Goal: Transaction & Acquisition: Purchase product/service

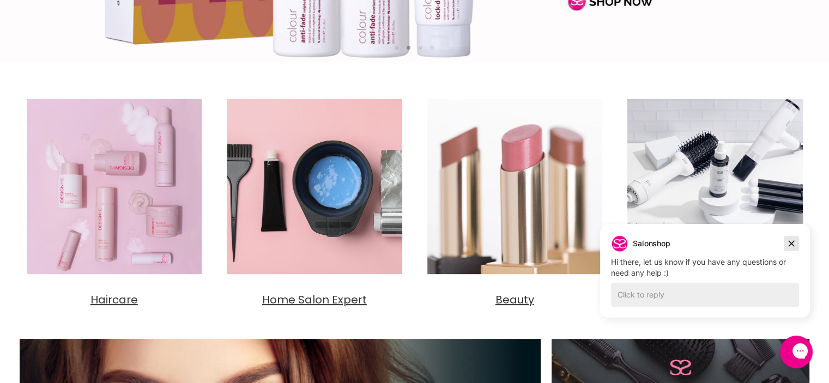
click at [790, 238] on icon "Dismiss campaign" at bounding box center [791, 243] width 11 height 13
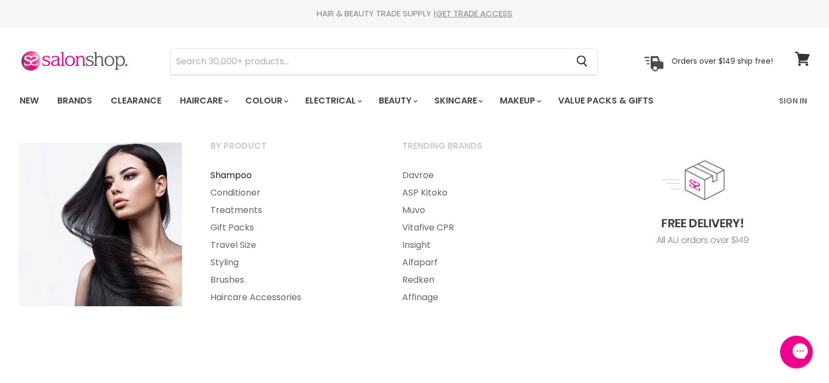
click at [232, 173] on link "Shampoo" at bounding box center [292, 175] width 190 height 17
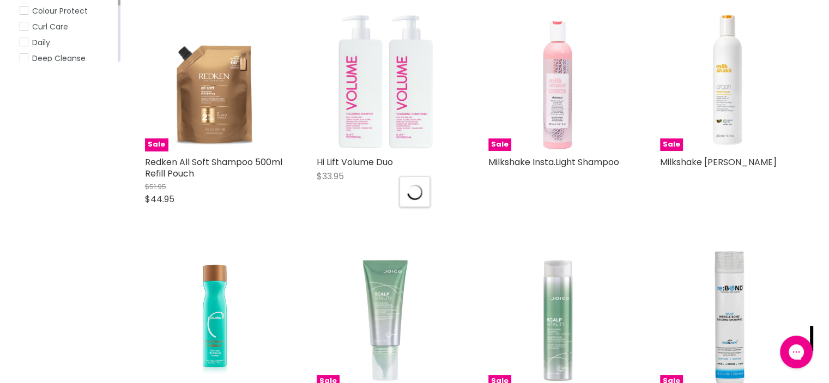
scroll to position [3092, 0]
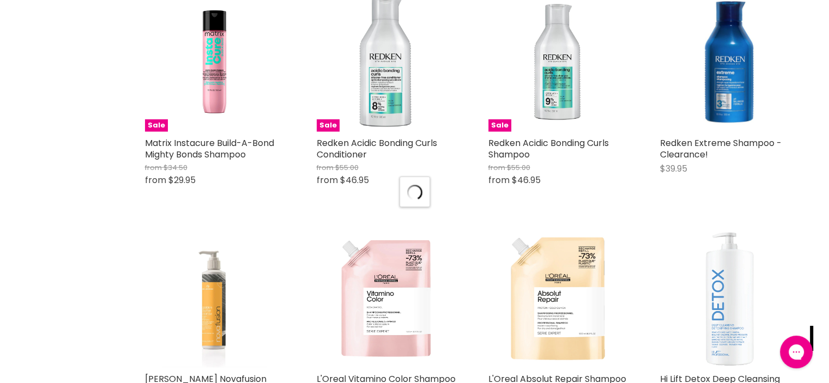
scroll to position [5698, 0]
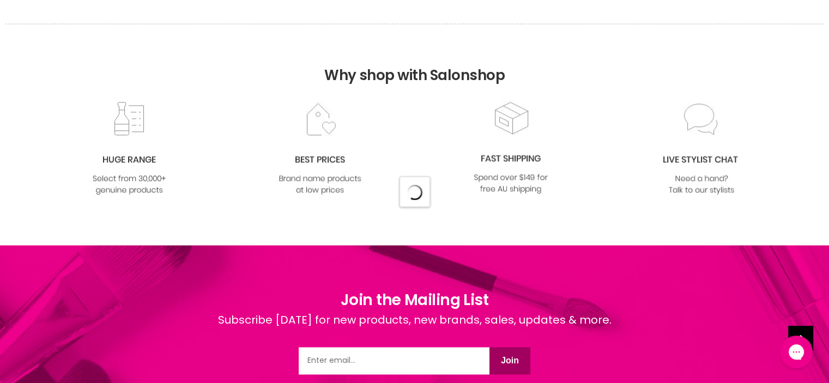
scroll to position [8512, 0]
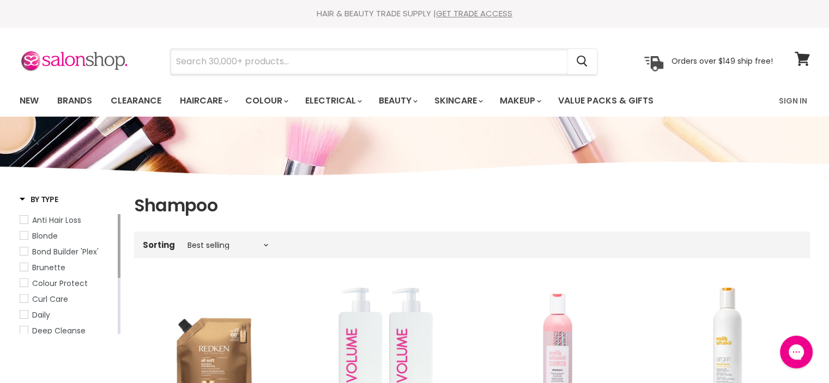
drag, startPoint x: 305, startPoint y: 57, endPoint x: 153, endPoint y: 57, distance: 152.1
click at [164, 57] on div "Cancel" at bounding box center [383, 61] width 483 height 25
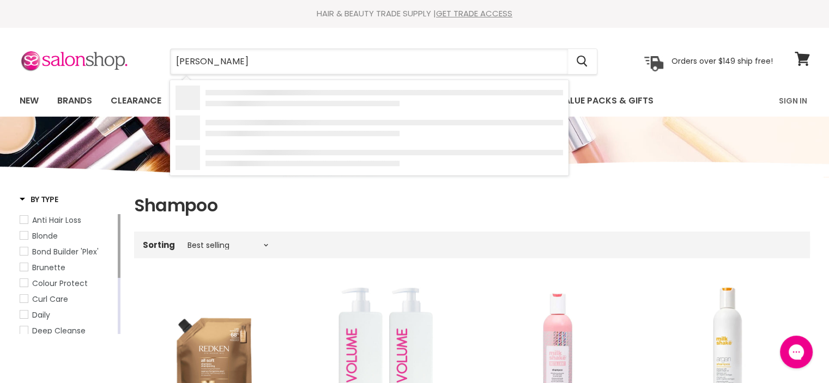
type input "alfa"
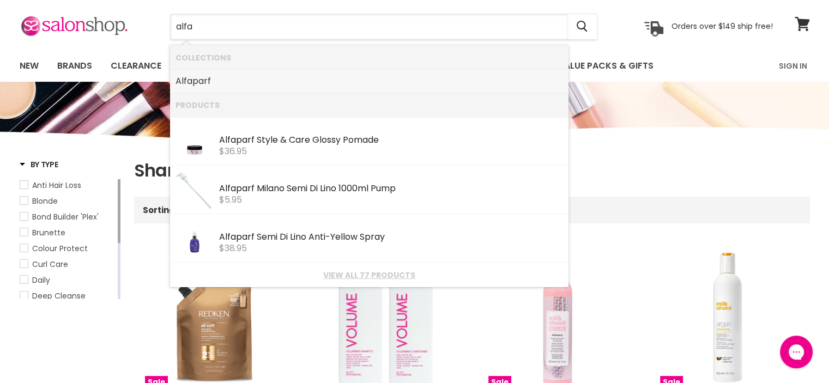
scroll to position [55, 0]
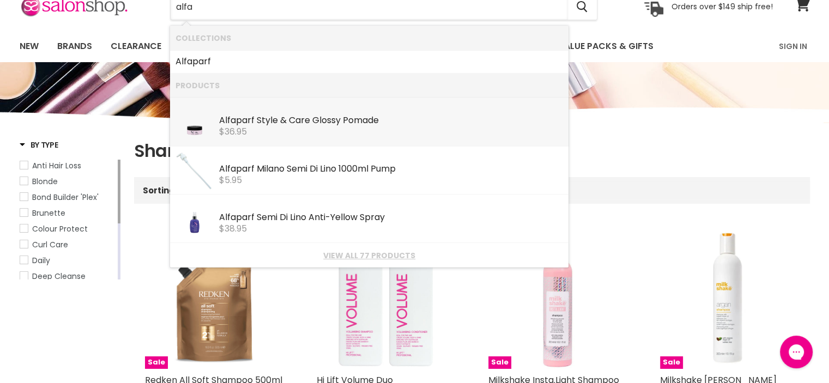
click at [432, 87] on li "Products" at bounding box center [369, 85] width 398 height 25
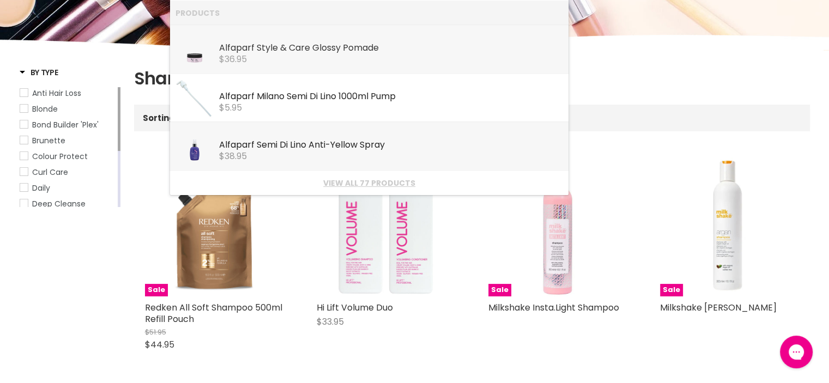
scroll to position [0, 0]
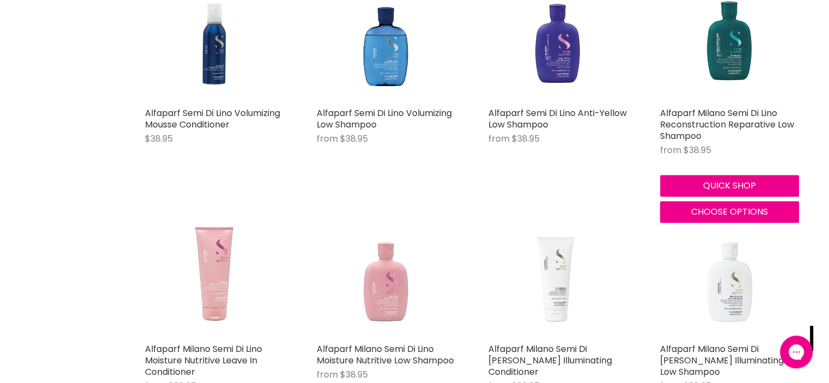
scroll to position [1036, 0]
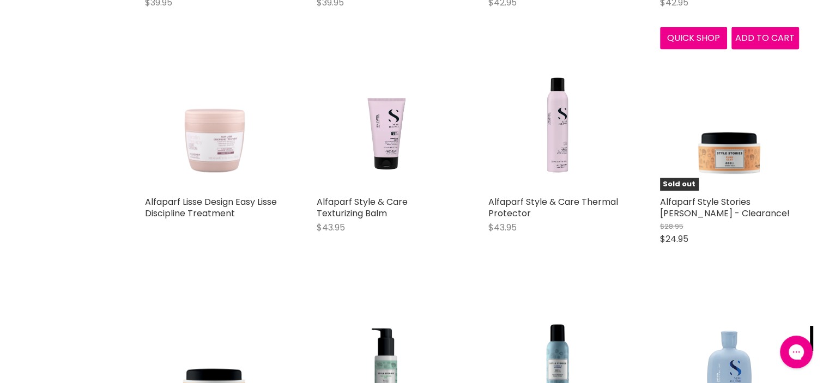
scroll to position [2616, 0]
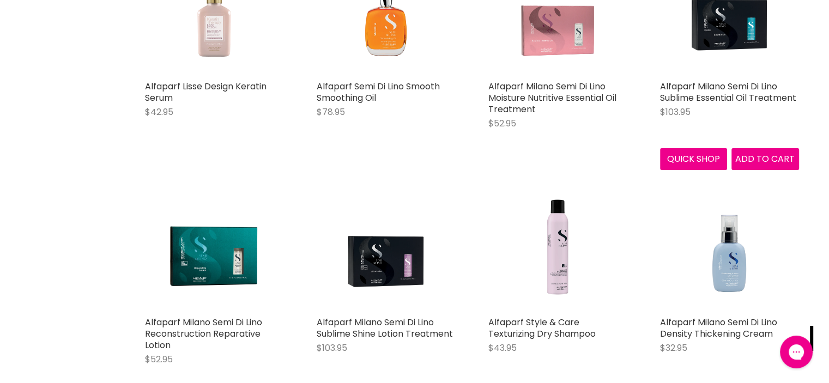
scroll to position [3870, 0]
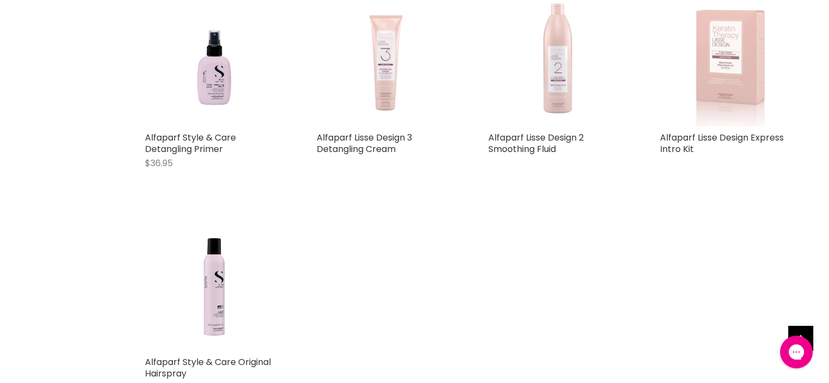
scroll to position [4524, 0]
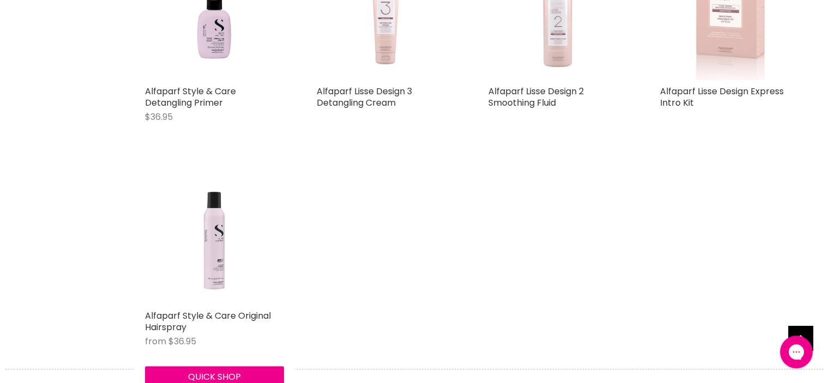
click at [210, 263] on img "Main content" at bounding box center [214, 235] width 139 height 139
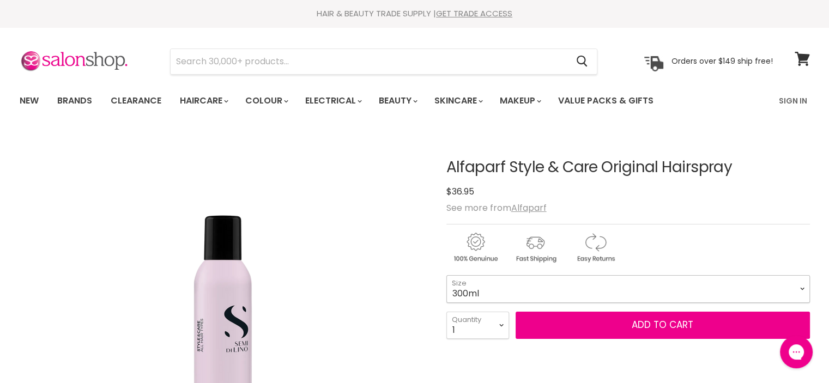
click at [802, 288] on select "300ml 500ml" at bounding box center [628, 288] width 364 height 27
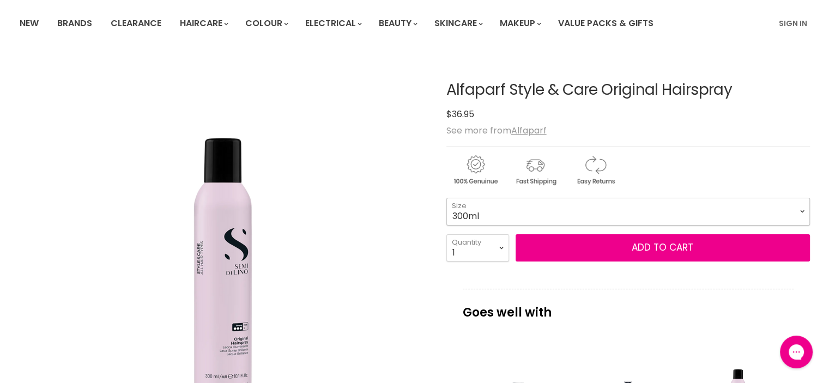
scroll to position [164, 0]
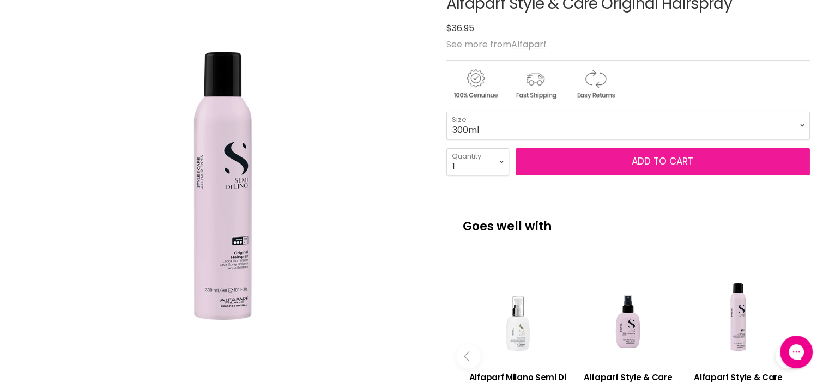
click at [682, 159] on span "Add to cart" at bounding box center [663, 161] width 62 height 13
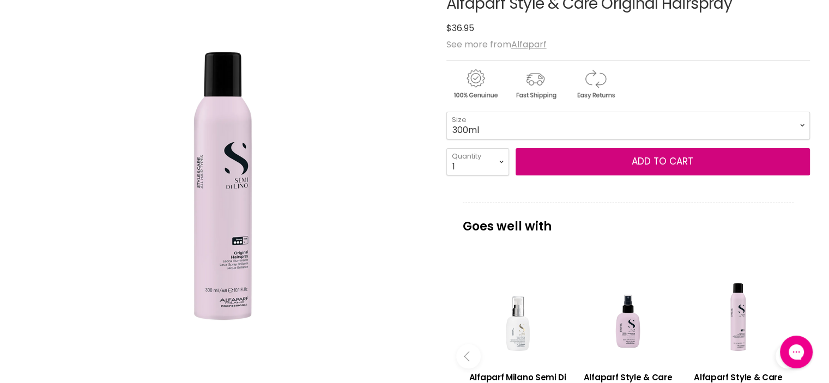
scroll to position [0, 0]
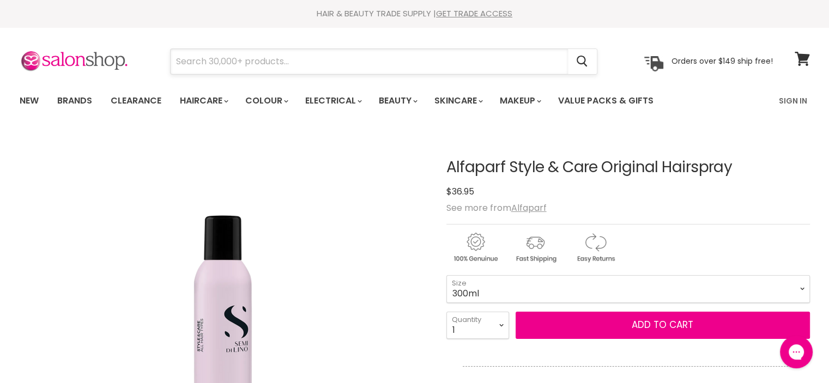
click at [203, 58] on input "Search" at bounding box center [369, 61] width 397 height 25
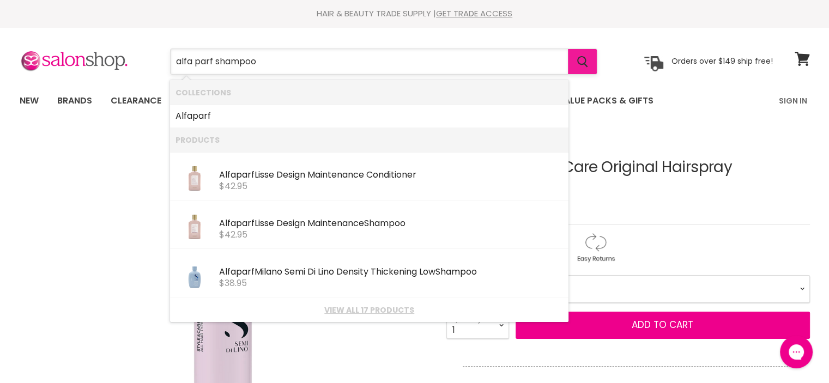
type input "alfa parf shampoo"
click at [580, 58] on icon "Search" at bounding box center [582, 61] width 11 height 11
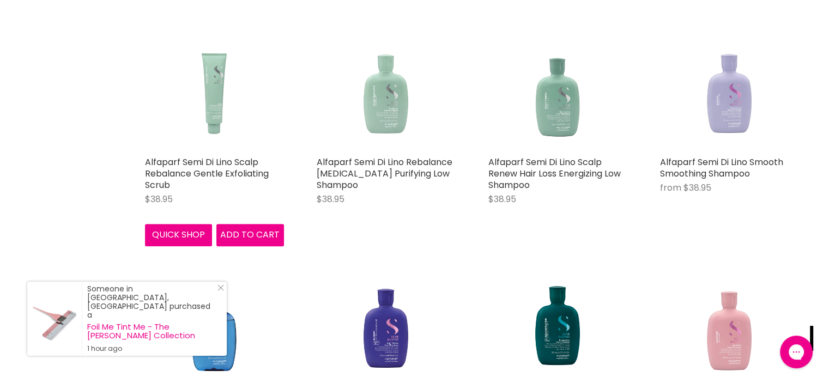
scroll to position [491, 0]
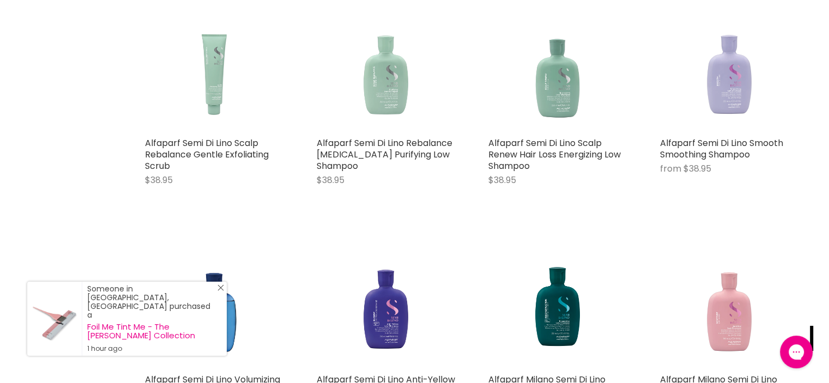
click at [216, 295] on link "Close Icon" at bounding box center [218, 290] width 11 height 11
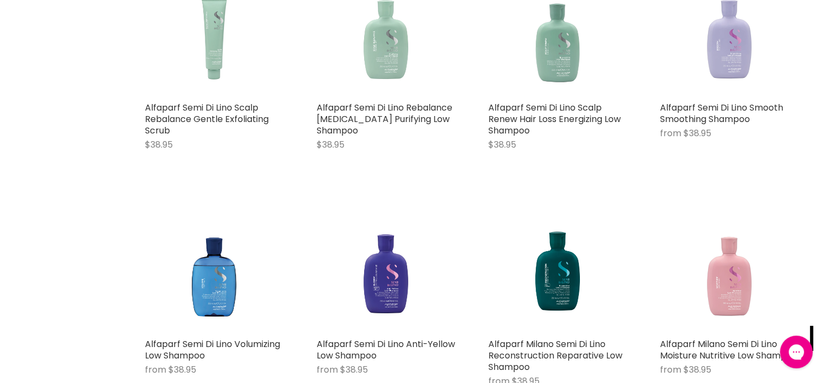
scroll to position [545, 0]
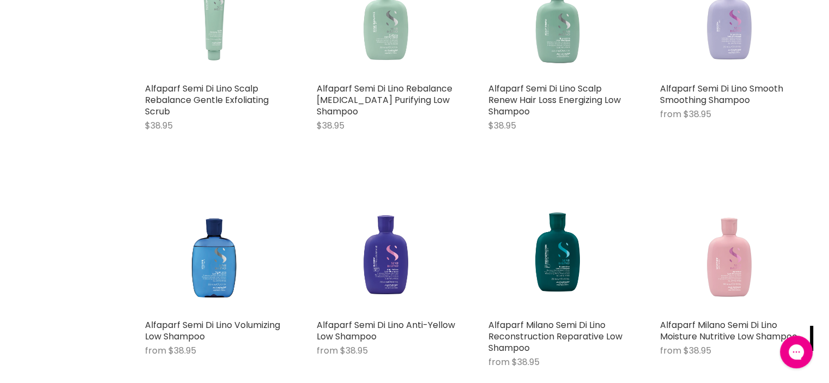
click at [735, 270] on img "Main content" at bounding box center [729, 244] width 139 height 139
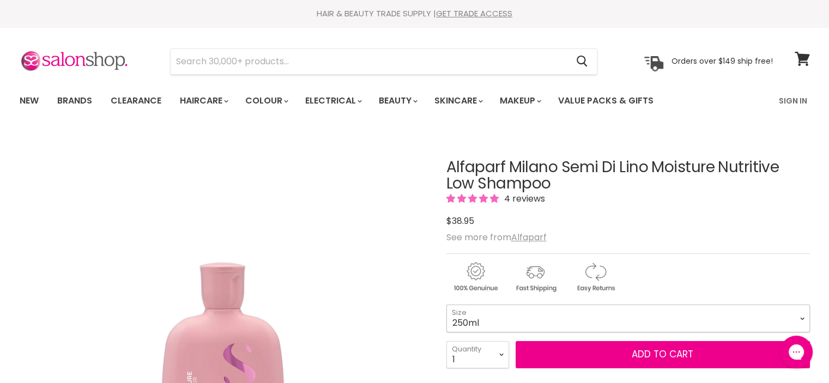
click at [802, 316] on select "250ml 1 Litre" at bounding box center [628, 318] width 364 height 27
click at [446, 305] on select "250ml 1 Litre" at bounding box center [628, 318] width 364 height 27
select select "1 Litre"
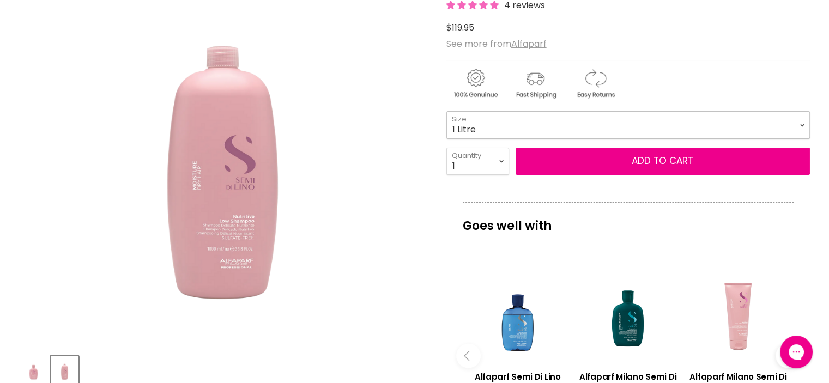
scroll to position [218, 0]
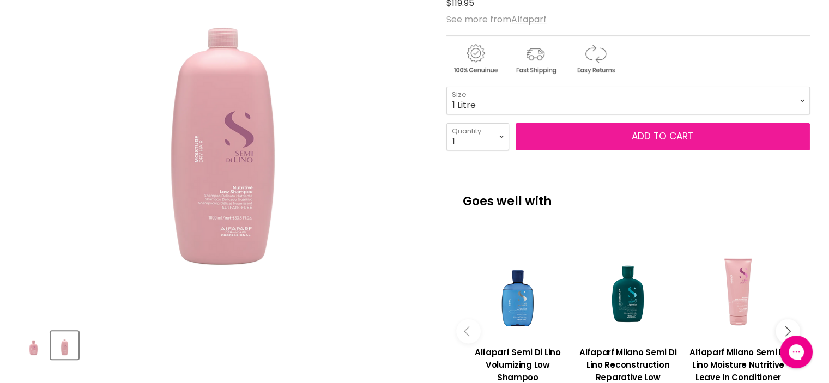
click at [645, 130] on button "Add to cart" at bounding box center [663, 136] width 294 height 27
click at [652, 132] on button "Add to cart" at bounding box center [663, 136] width 294 height 27
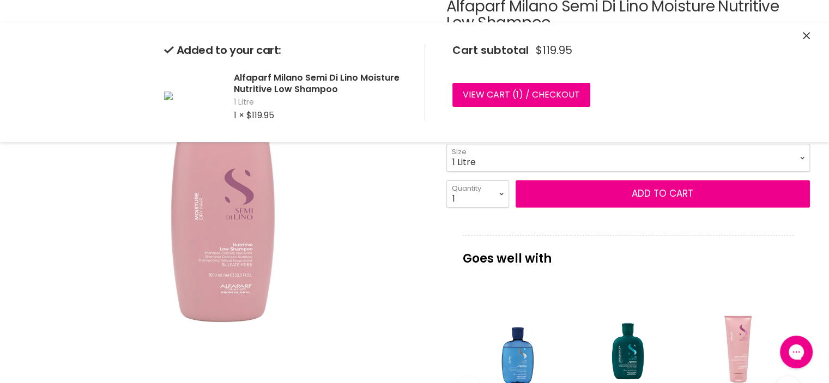
scroll to position [0, 0]
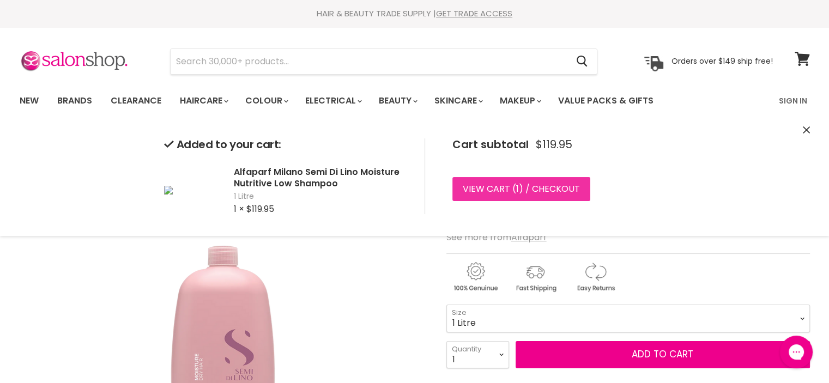
click at [558, 187] on link "View cart ( 1 ) / Checkout" at bounding box center [521, 189] width 138 height 24
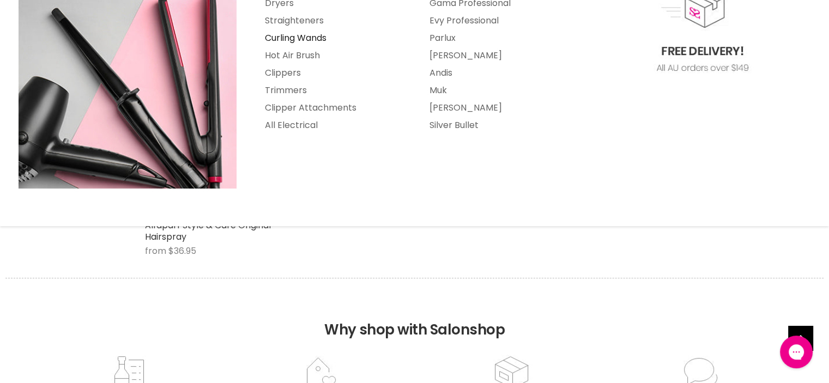
scroll to position [218, 0]
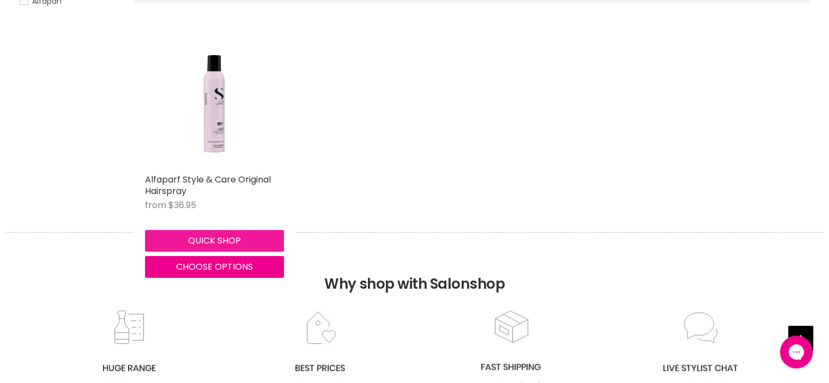
click at [206, 238] on button "Quick shop" at bounding box center [214, 241] width 139 height 22
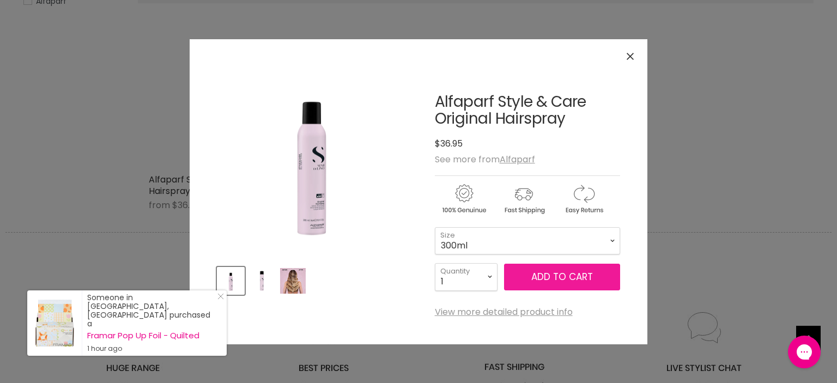
click at [547, 274] on span "Add to cart" at bounding box center [562, 276] width 62 height 13
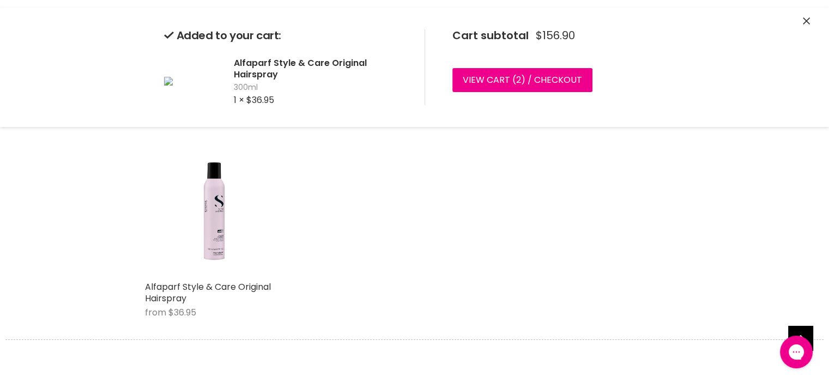
scroll to position [109, 0]
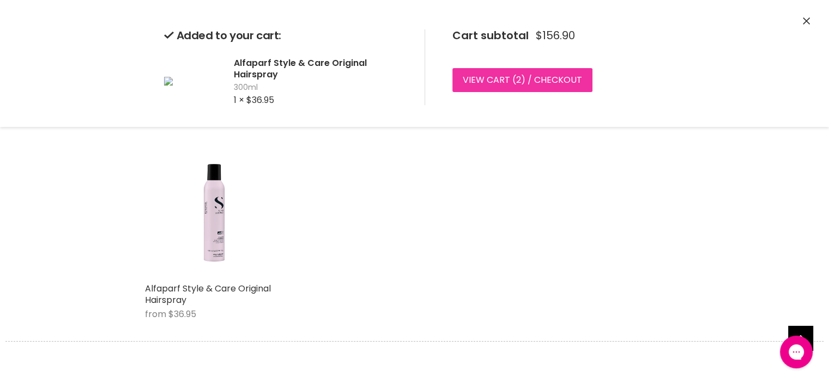
click at [491, 76] on link "View cart ( 2 ) / Checkout" at bounding box center [522, 80] width 140 height 24
